Goal: Task Accomplishment & Management: Use online tool/utility

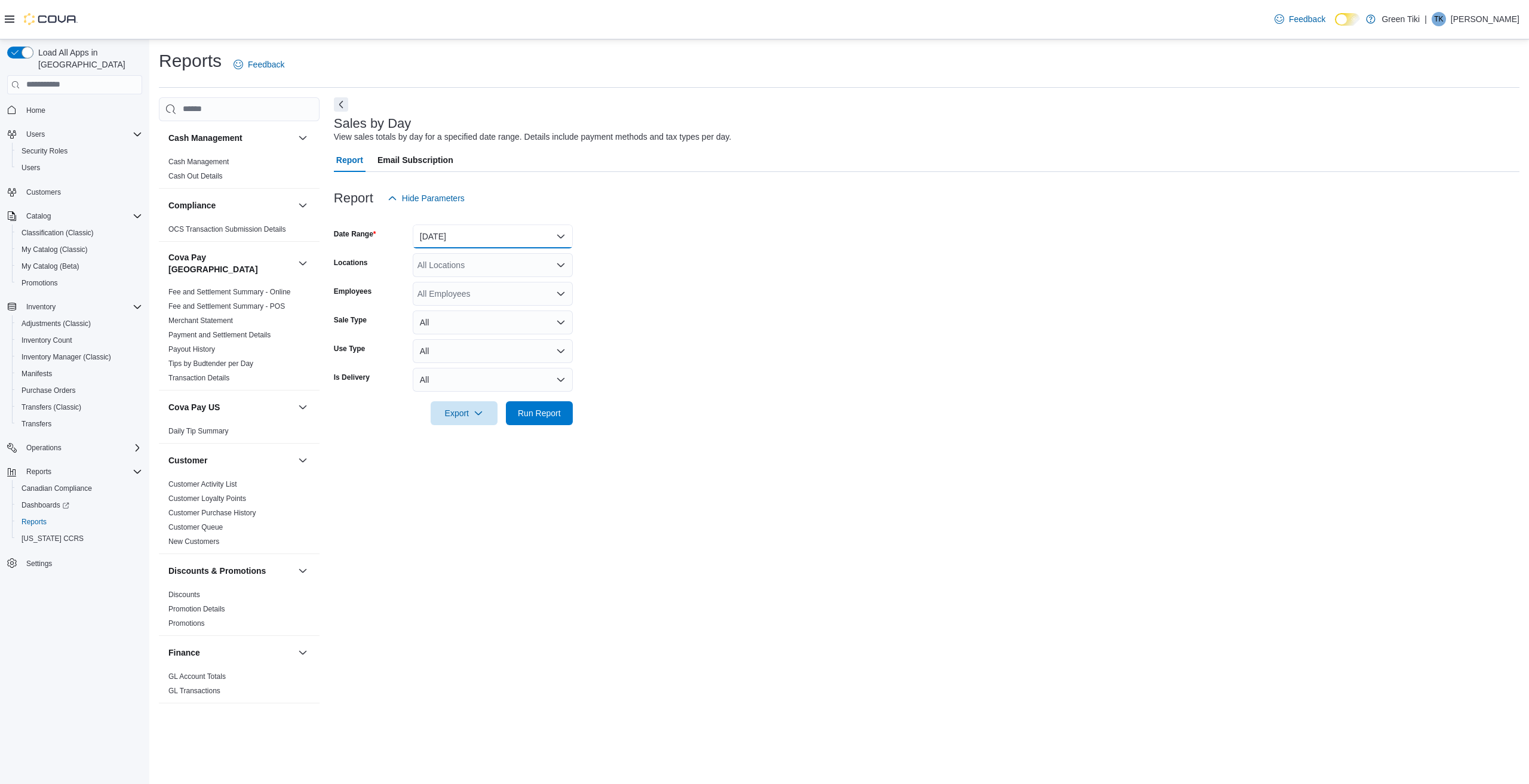
click at [487, 240] on button "[DATE]" at bounding box center [493, 236] width 160 height 24
click at [455, 283] on span "[DATE]" at bounding box center [500, 284] width 136 height 14
click at [457, 293] on div "All Employees" at bounding box center [493, 293] width 160 height 24
click at [448, 346] on span "[PERSON_NAME]" at bounding box center [493, 348] width 146 height 12
click at [730, 298] on form "Date Range [DATE] Locations All Locations Employees [PERSON_NAME] Sale Type All…" at bounding box center [927, 318] width 1186 height 215
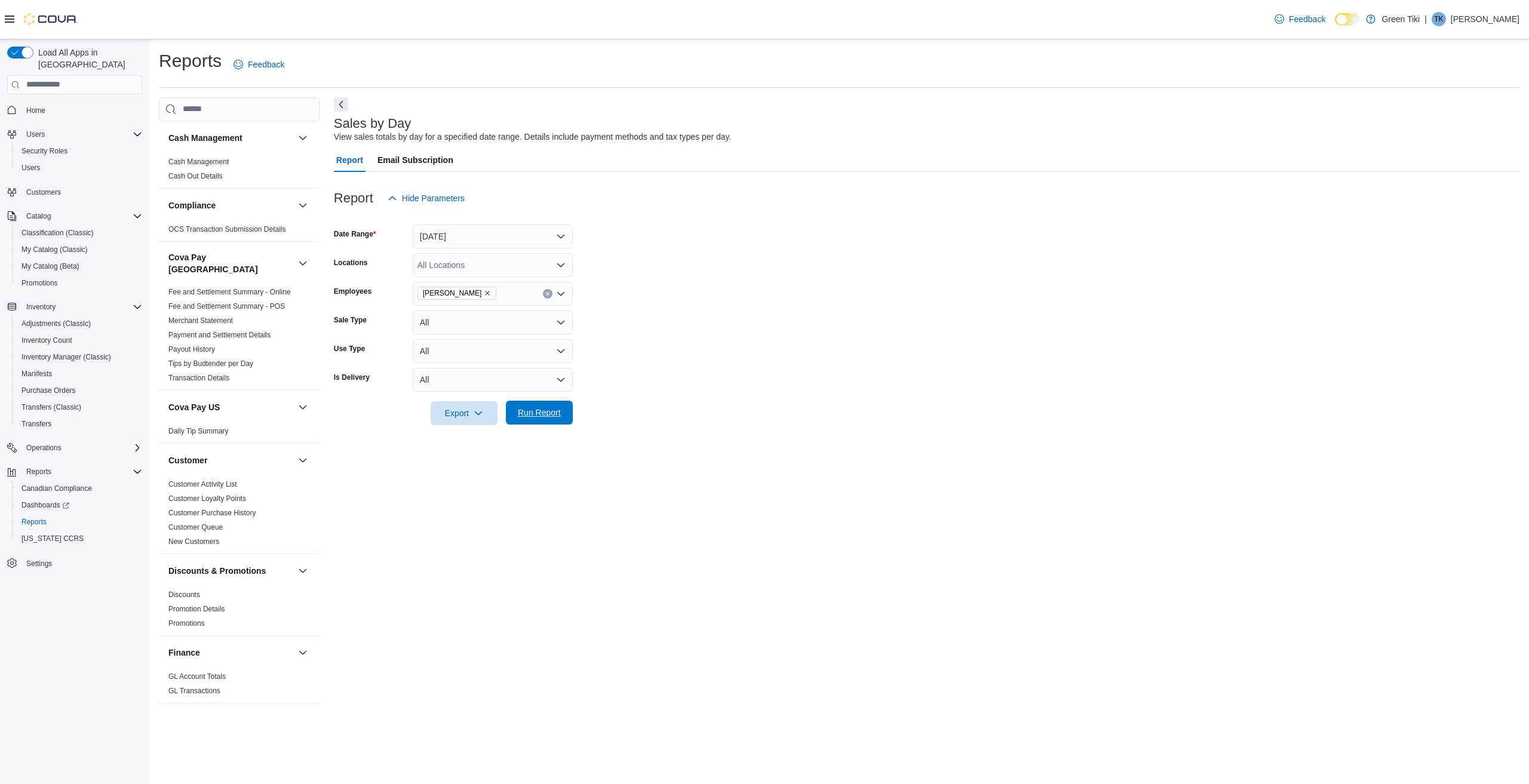
click at [546, 410] on span "Run Report" at bounding box center [539, 413] width 43 height 12
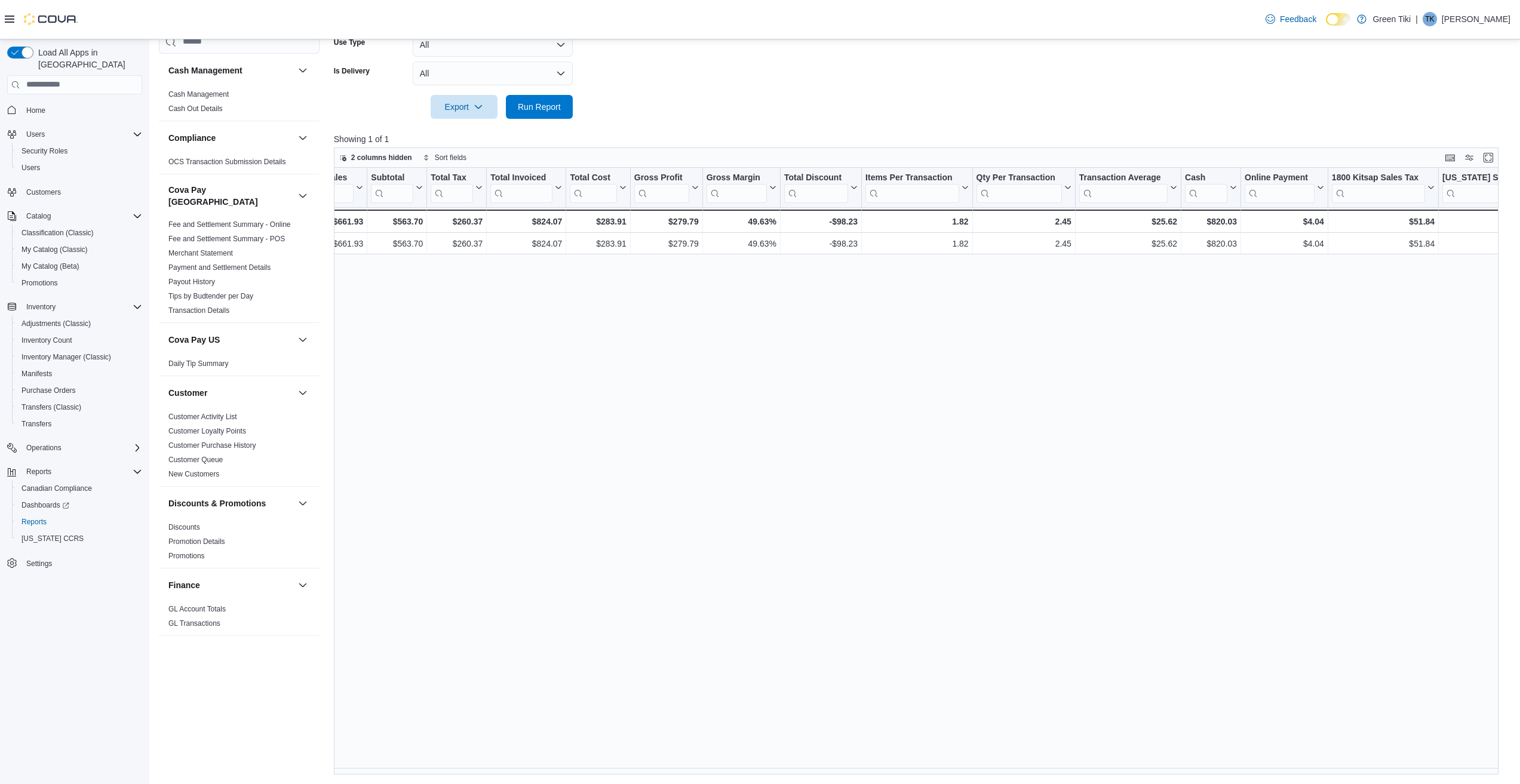
scroll to position [0, 533]
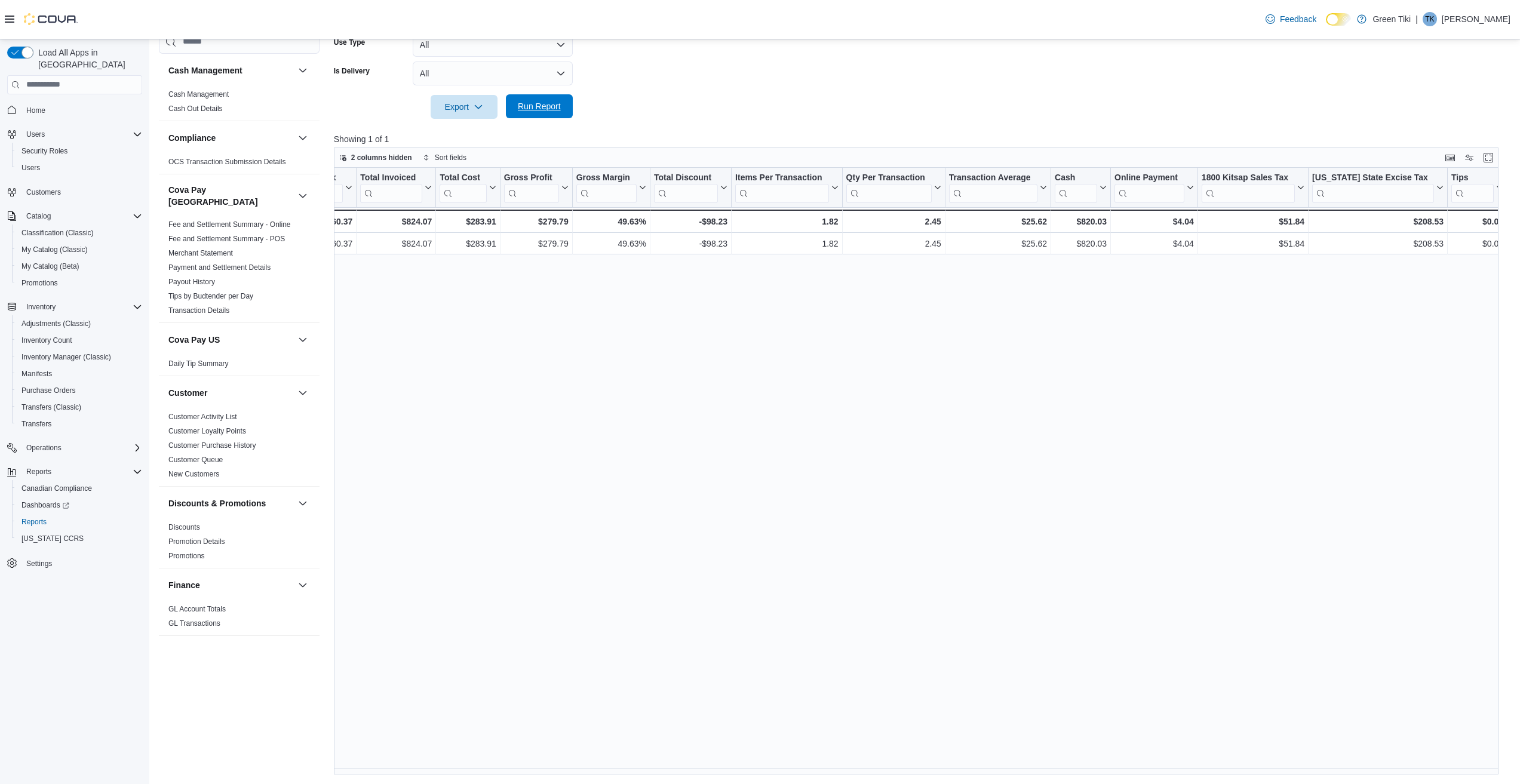
click at [527, 115] on span "Run Report" at bounding box center [540, 106] width 53 height 24
